Goal: Task Accomplishment & Management: Manage account settings

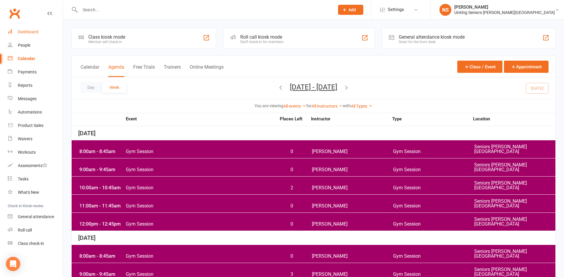
click at [38, 33] on link "Dashboard" at bounding box center [35, 31] width 55 height 13
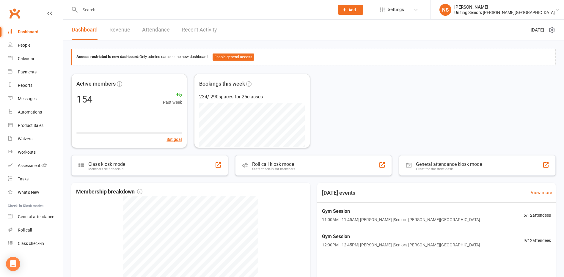
click at [90, 7] on input "text" at bounding box center [204, 10] width 252 height 8
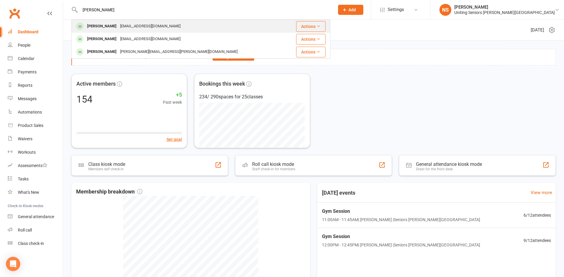
type input "[PERSON_NAME]"
click at [99, 27] on div "[PERSON_NAME]" at bounding box center [101, 26] width 33 height 9
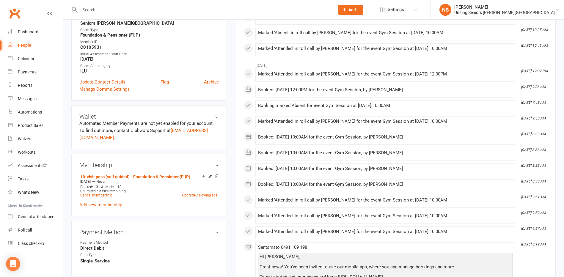
scroll to position [149, 0]
click at [91, 194] on link "Cancel membership" at bounding box center [96, 195] width 32 height 4
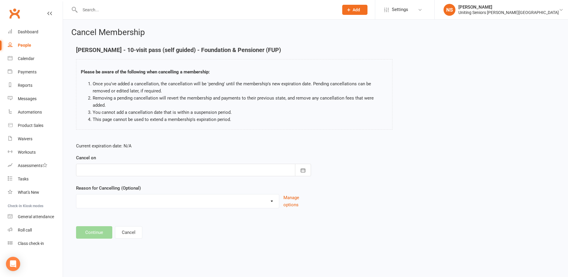
click at [112, 164] on div at bounding box center [193, 170] width 235 height 12
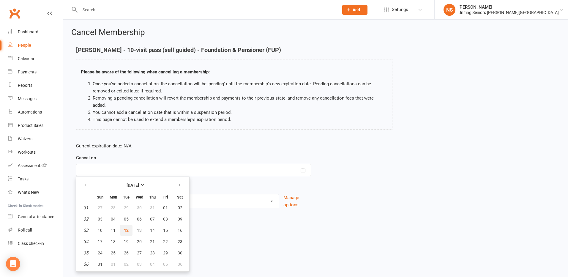
click at [126, 225] on button "12" at bounding box center [126, 230] width 12 height 11
type input "[DATE]"
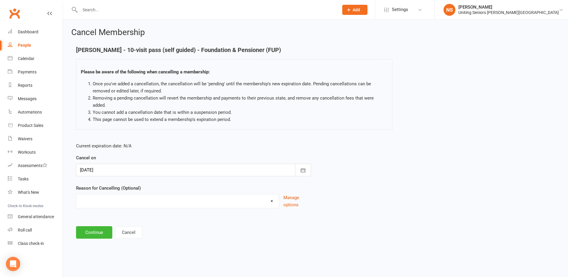
click at [97, 195] on select "Holiday Injury Other reason" at bounding box center [177, 200] width 203 height 12
select select "2"
click at [76, 194] on select "Holiday Injury Other reason" at bounding box center [177, 200] width 203 height 12
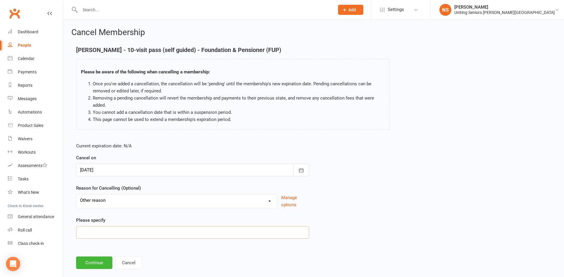
click at [87, 230] on input at bounding box center [192, 232] width 233 height 12
type input "Completed 10VP"
click at [85, 263] on button "Continue" at bounding box center [94, 262] width 36 height 12
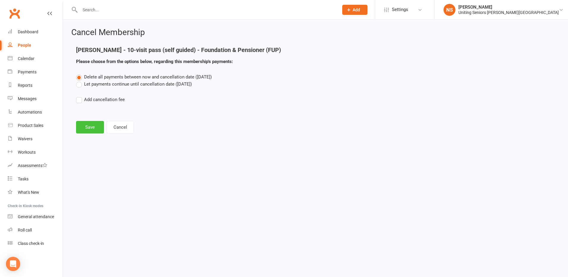
click at [95, 128] on button "Save" at bounding box center [90, 127] width 28 height 12
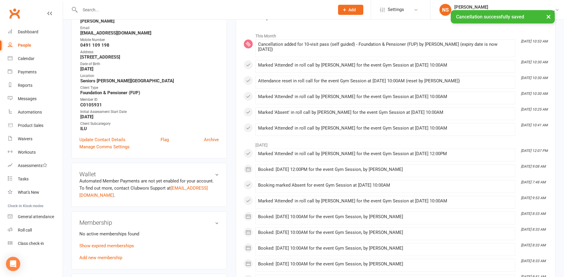
scroll to position [178, 0]
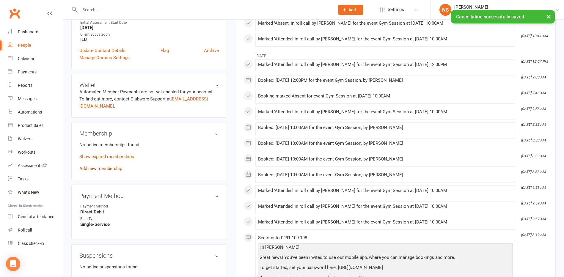
click at [89, 168] on link "Add new membership" at bounding box center [100, 168] width 43 height 5
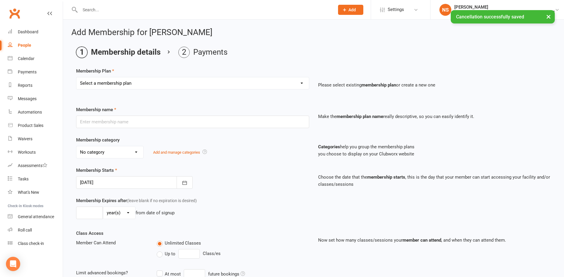
click at [85, 80] on select "Select a membership plan Create new Membership Plan Initial Assessment + Set Up…" at bounding box center [192, 83] width 232 height 12
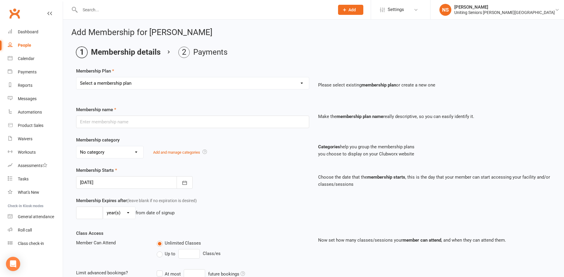
select select "12"
click at [76, 77] on select "Select a membership plan Create new Membership Plan Initial Assessment + Set Up…" at bounding box center [192, 83] width 232 height 12
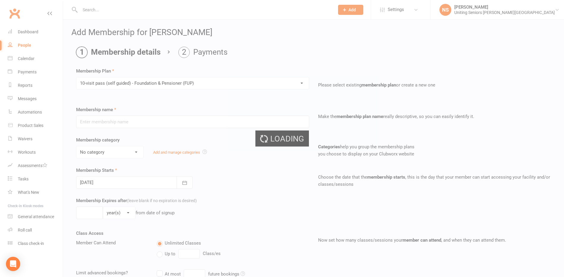
type input "10-visit pass (self guided) - Foundation & Pensioner (FUP)"
select select "0"
type input "0"
type input "4"
select select "?"
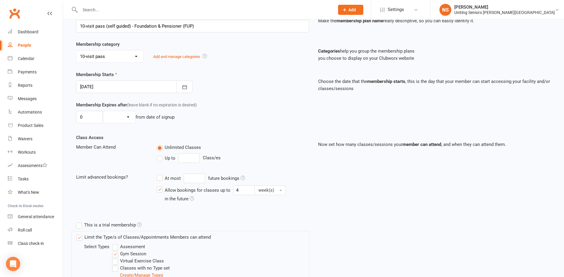
scroll to position [158, 0]
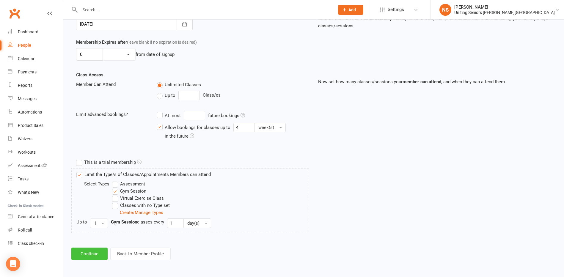
click at [89, 253] on button "Continue" at bounding box center [89, 253] width 36 height 12
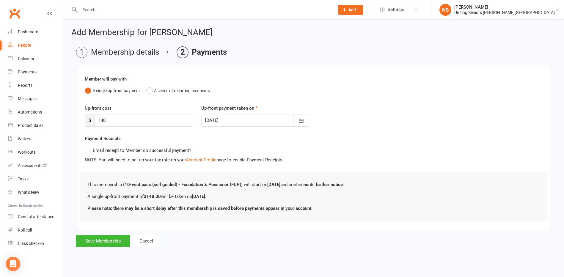
scroll to position [0, 0]
click at [94, 238] on button "Save Membership" at bounding box center [103, 241] width 54 height 12
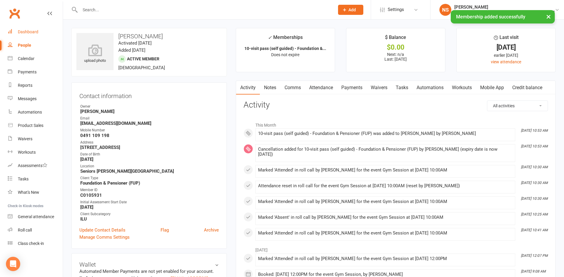
click at [29, 32] on div "Dashboard" at bounding box center [28, 31] width 20 height 5
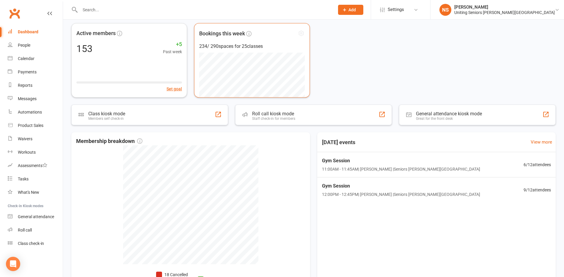
scroll to position [30, 0]
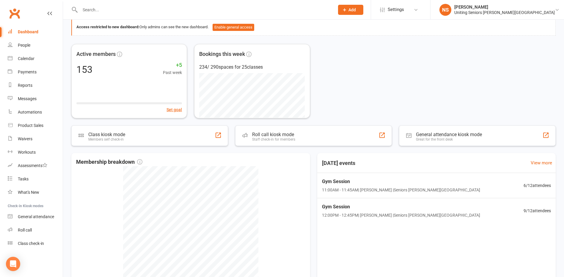
click at [137, 11] on input "text" at bounding box center [204, 10] width 252 height 8
type input "a"
click at [37, 59] on link "Calendar" at bounding box center [35, 58] width 55 height 13
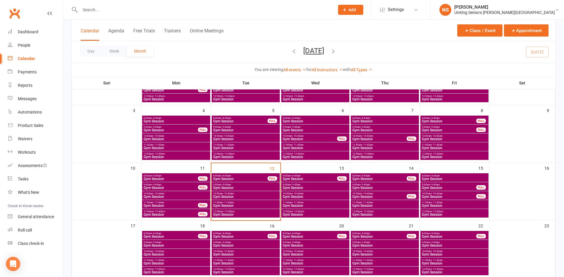
scroll to position [89, 0]
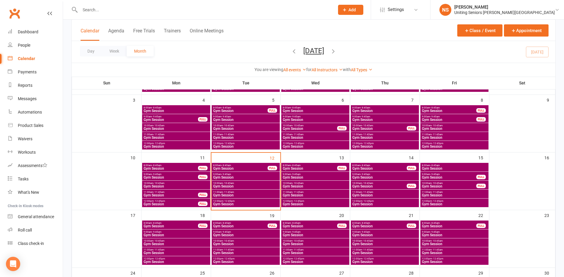
click at [251, 203] on span "Gym Session" at bounding box center [246, 204] width 66 height 4
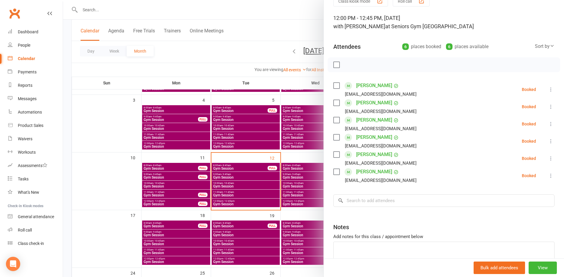
scroll to position [0, 0]
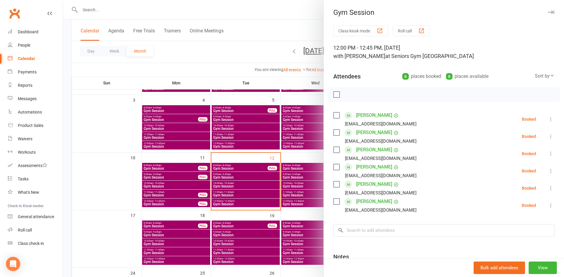
click at [447, 76] on div "6 places available" at bounding box center [467, 76] width 42 height 8
click at [548, 119] on icon at bounding box center [551, 119] width 6 height 6
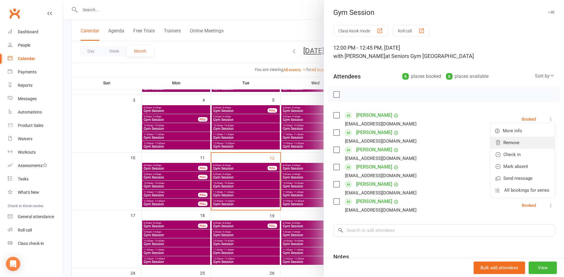
click at [522, 140] on link "Remove" at bounding box center [522, 143] width 64 height 12
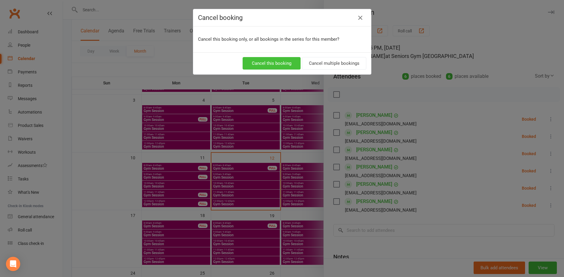
click at [269, 63] on button "Cancel this booking" at bounding box center [271, 63] width 58 height 12
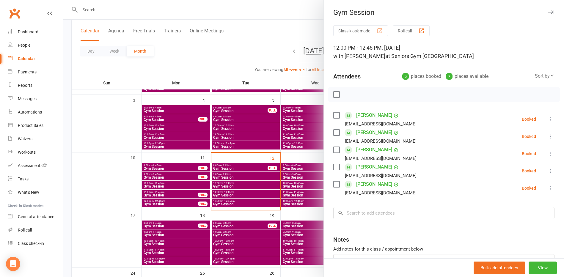
click at [116, 132] on div at bounding box center [313, 138] width 501 height 277
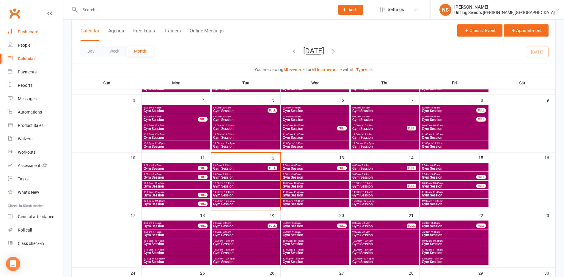
click at [32, 30] on div "Dashboard" at bounding box center [28, 31] width 20 height 5
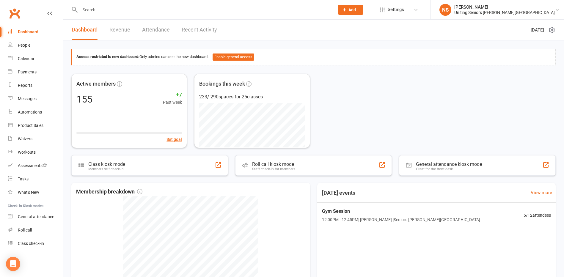
click at [116, 13] on input "text" at bounding box center [204, 10] width 252 height 8
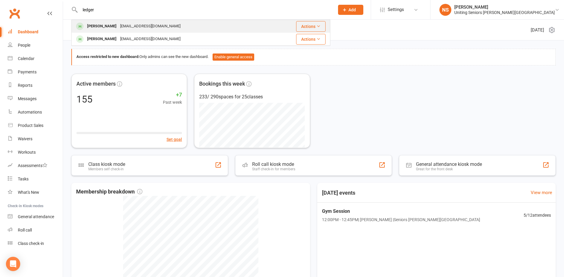
type input "ledger"
click at [132, 26] on div "[EMAIL_ADDRESS][DOMAIN_NAME]" at bounding box center [150, 26] width 64 height 9
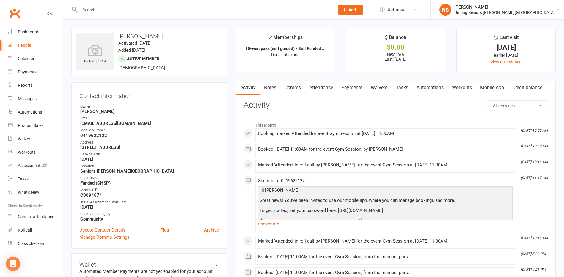
click at [487, 85] on link "Mobile App" at bounding box center [492, 88] width 32 height 14
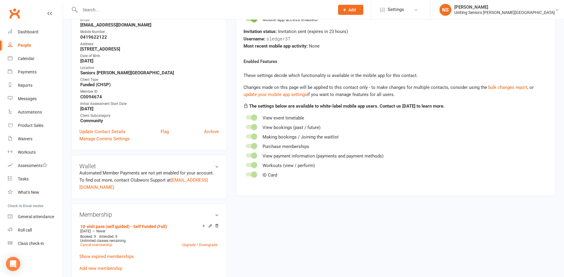
scroll to position [59, 0]
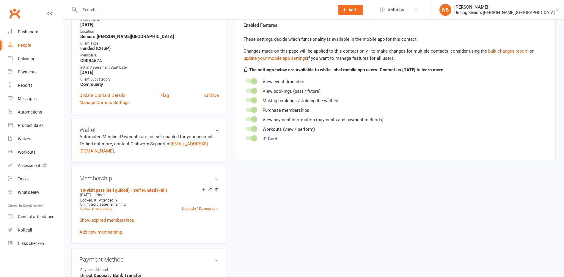
scroll to position [194, 0]
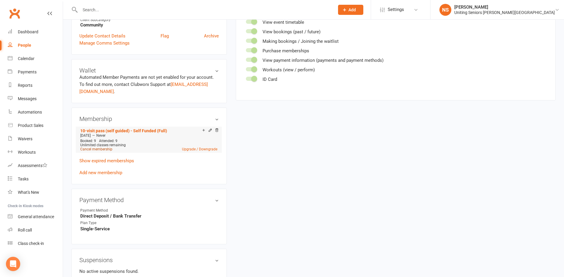
click at [94, 149] on link "Cancel membership" at bounding box center [96, 149] width 32 height 4
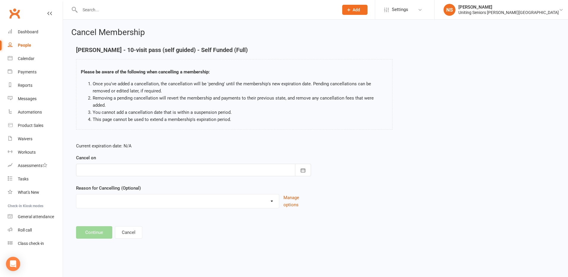
click at [96, 164] on div at bounding box center [193, 170] width 235 height 12
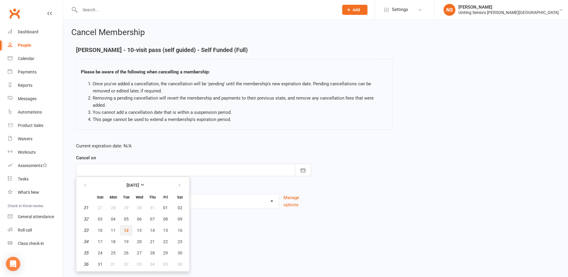
click at [125, 228] on span "12" at bounding box center [126, 230] width 5 height 5
type input "[DATE]"
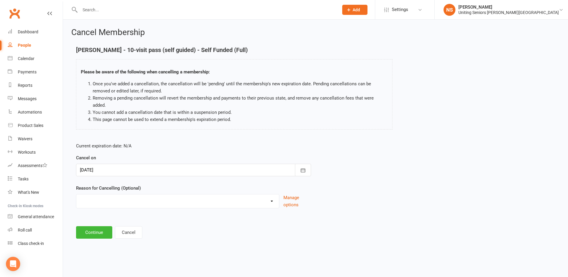
click at [100, 194] on select "Holiday Injury Other reason" at bounding box center [177, 200] width 203 height 12
select select "2"
click at [76, 194] on select "Holiday Injury Other reason" at bounding box center [177, 200] width 203 height 12
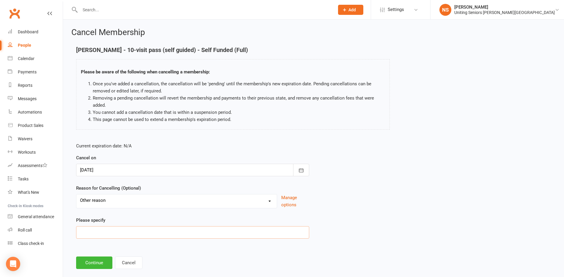
click at [89, 228] on input at bounding box center [192, 232] width 233 height 12
type input "Completed 10VP"
click at [91, 266] on button "Continue" at bounding box center [94, 262] width 36 height 12
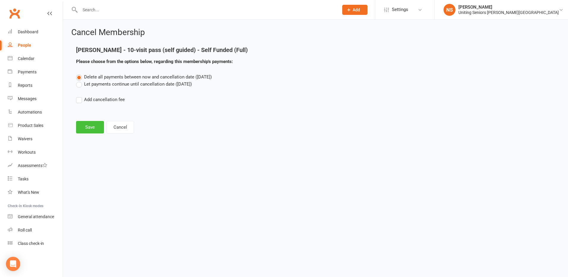
click at [87, 130] on button "Save" at bounding box center [90, 127] width 28 height 12
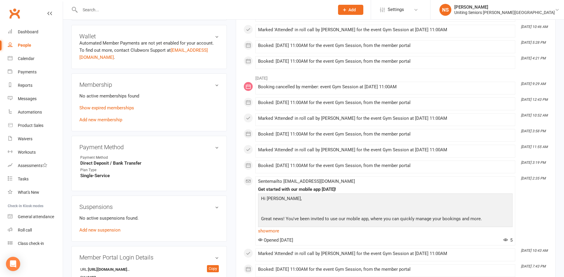
scroll to position [238, 0]
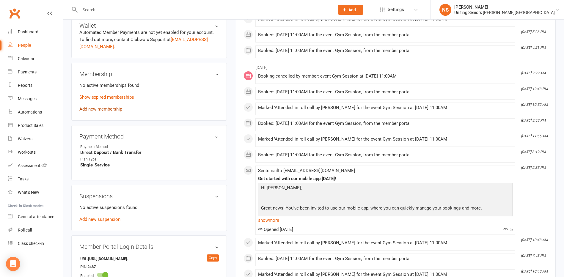
click at [97, 108] on link "Add new membership" at bounding box center [100, 108] width 43 height 5
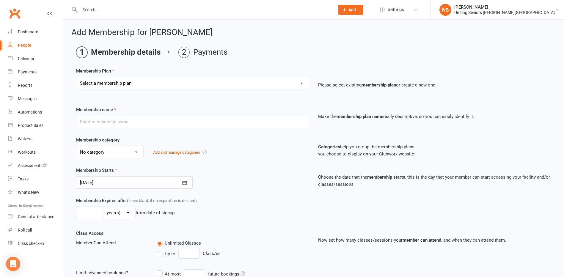
click at [98, 85] on select "Select a membership plan Create new Membership Plan Initial Assessment + Set Up…" at bounding box center [192, 83] width 232 height 12
select select "6"
click at [76, 77] on select "Select a membership plan Create new Membership Plan Initial Assessment + Set Up…" at bounding box center [192, 83] width 232 height 12
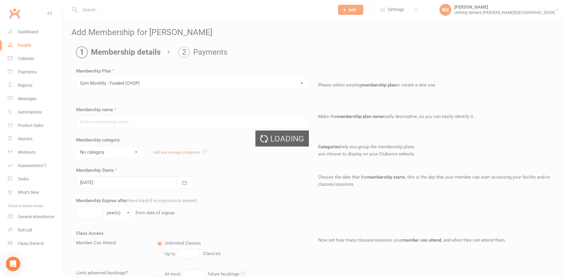
type input "Gym Monthly - Funded (CHSP)"
select select "4"
type input "0"
type input "4"
select select "?"
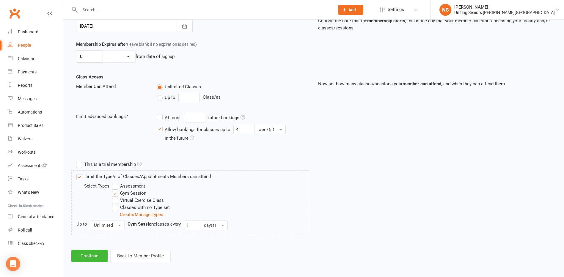
scroll to position [158, 0]
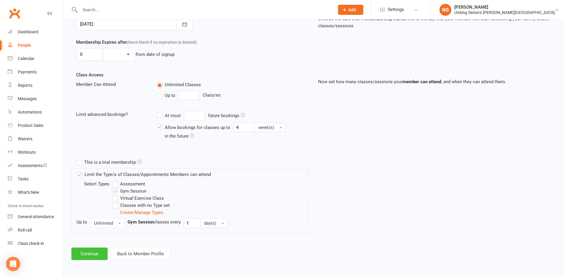
click at [86, 255] on button "Continue" at bounding box center [89, 253] width 36 height 12
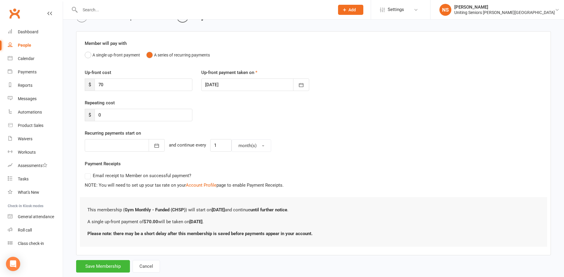
scroll to position [49, 0]
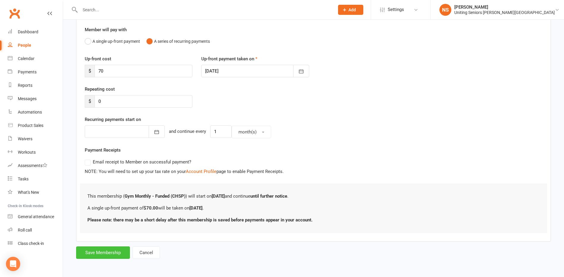
click at [105, 248] on button "Save Membership" at bounding box center [103, 252] width 54 height 12
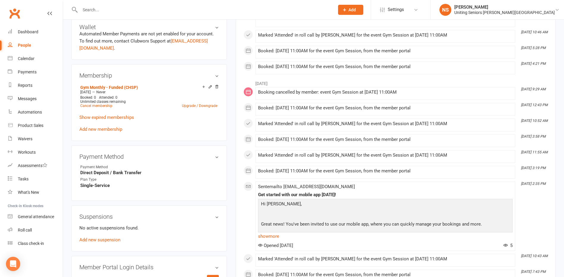
scroll to position [238, 0]
click at [208, 156] on link "edit" at bounding box center [207, 156] width 7 height 5
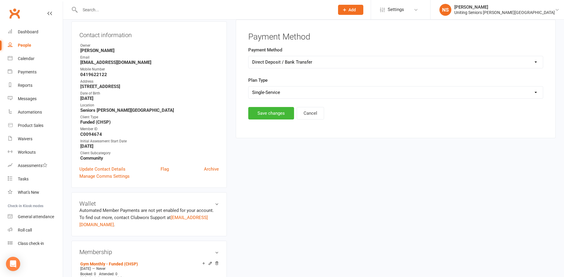
scroll to position [51, 0]
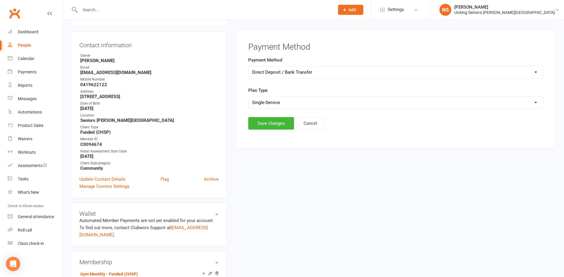
click at [261, 104] on select "Select Ongoing Single-Service" at bounding box center [395, 103] width 294 height 12
select select "Ongoing"
click at [248, 97] on select "Select Ongoing Single-Service" at bounding box center [395, 103] width 294 height 12
click at [260, 124] on button "Save changes" at bounding box center [271, 123] width 46 height 12
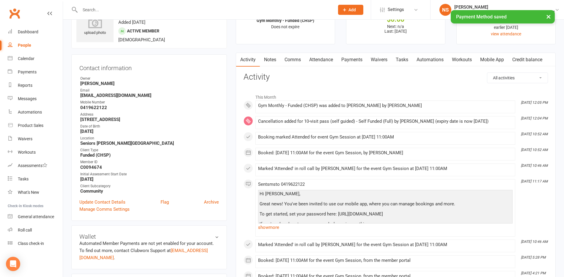
scroll to position [0, 0]
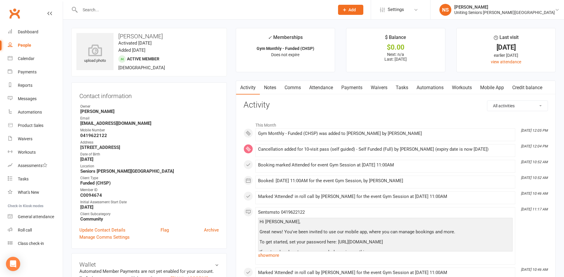
click at [92, 9] on input "text" at bounding box center [204, 10] width 252 height 8
click at [24, 31] on div "Dashboard" at bounding box center [28, 31] width 20 height 5
